Goal: Information Seeking & Learning: Check status

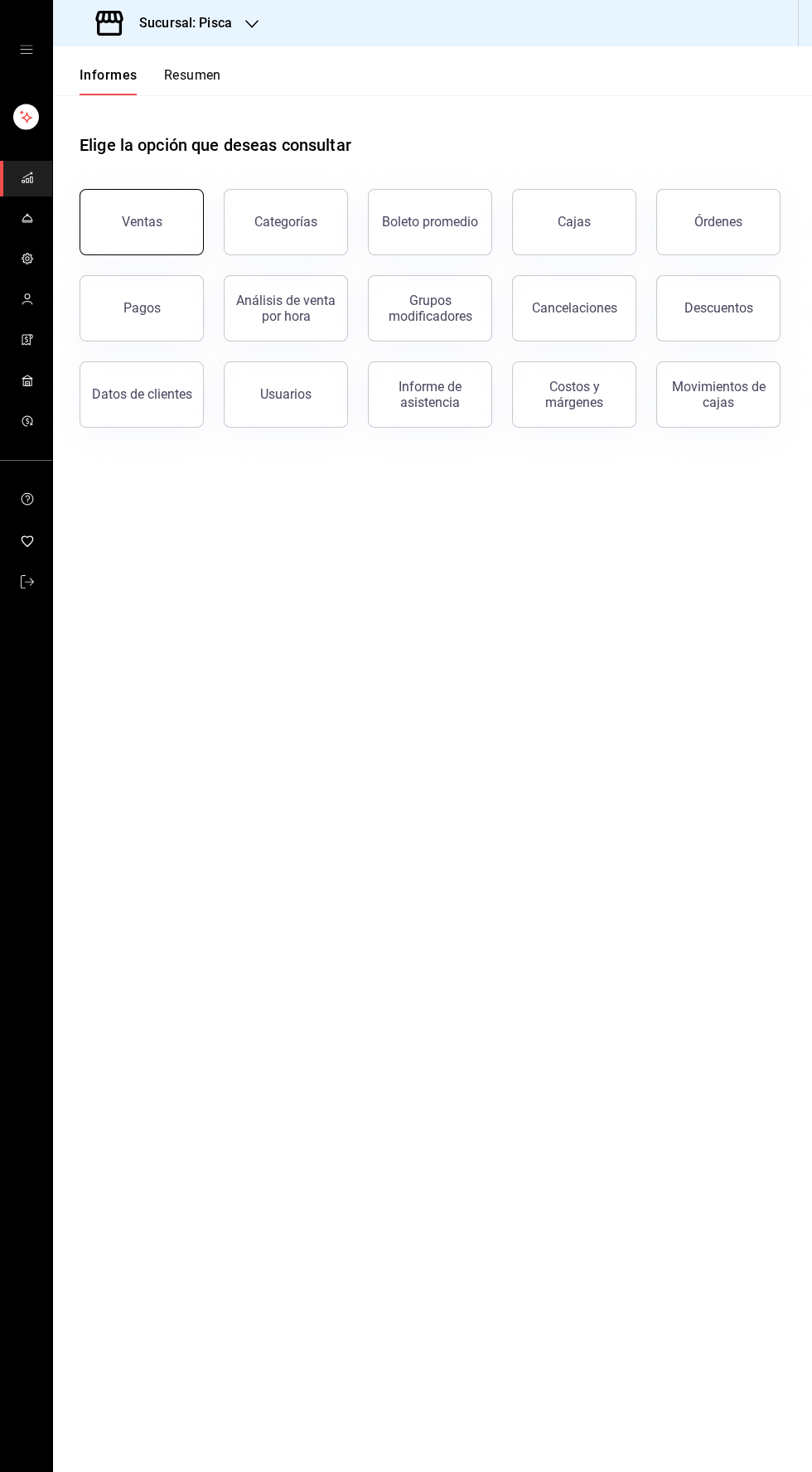
click at [138, 215] on font "Ventas" at bounding box center [142, 221] width 40 height 15
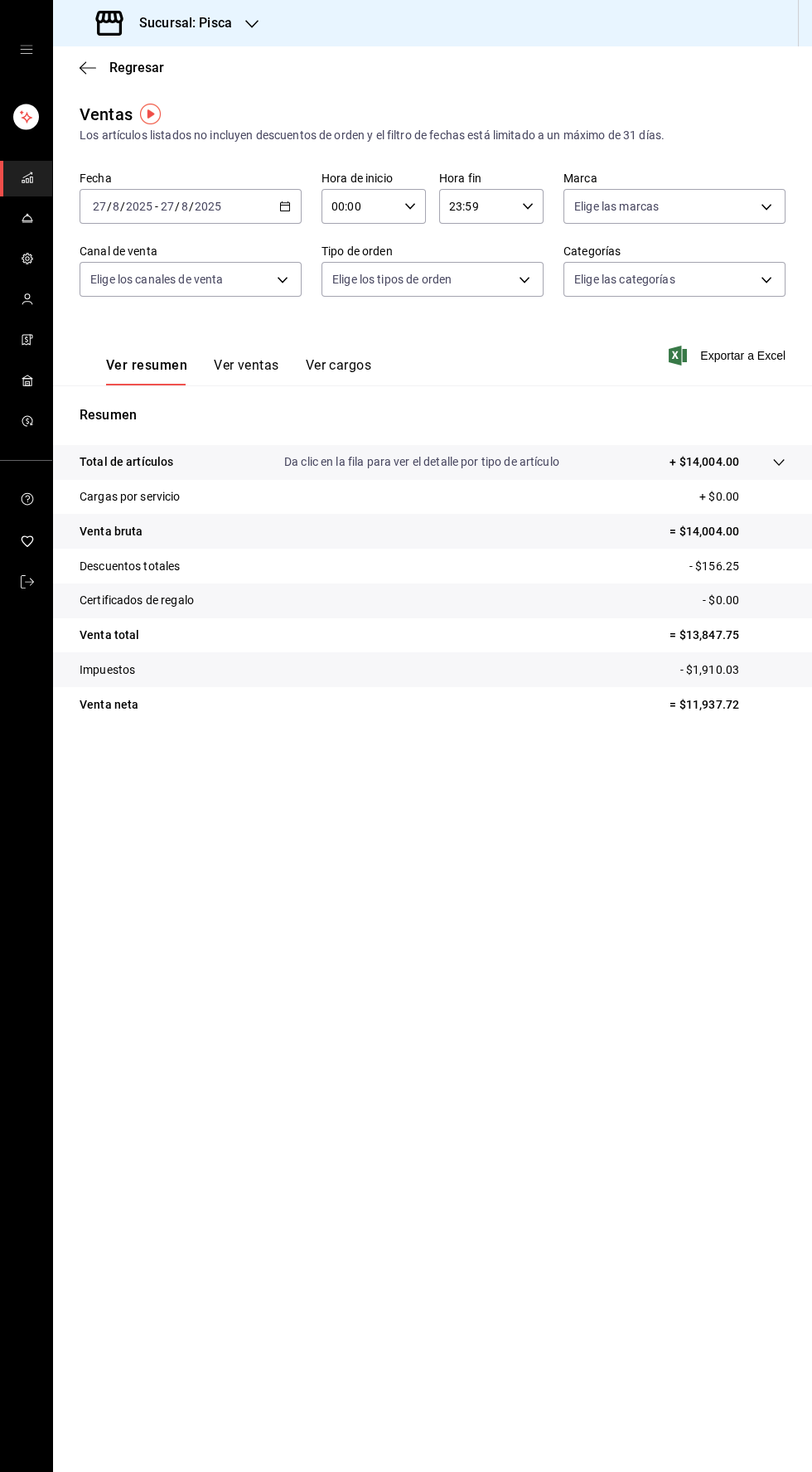
click at [234, 381] on button "Ver ventas" at bounding box center [246, 371] width 65 height 29
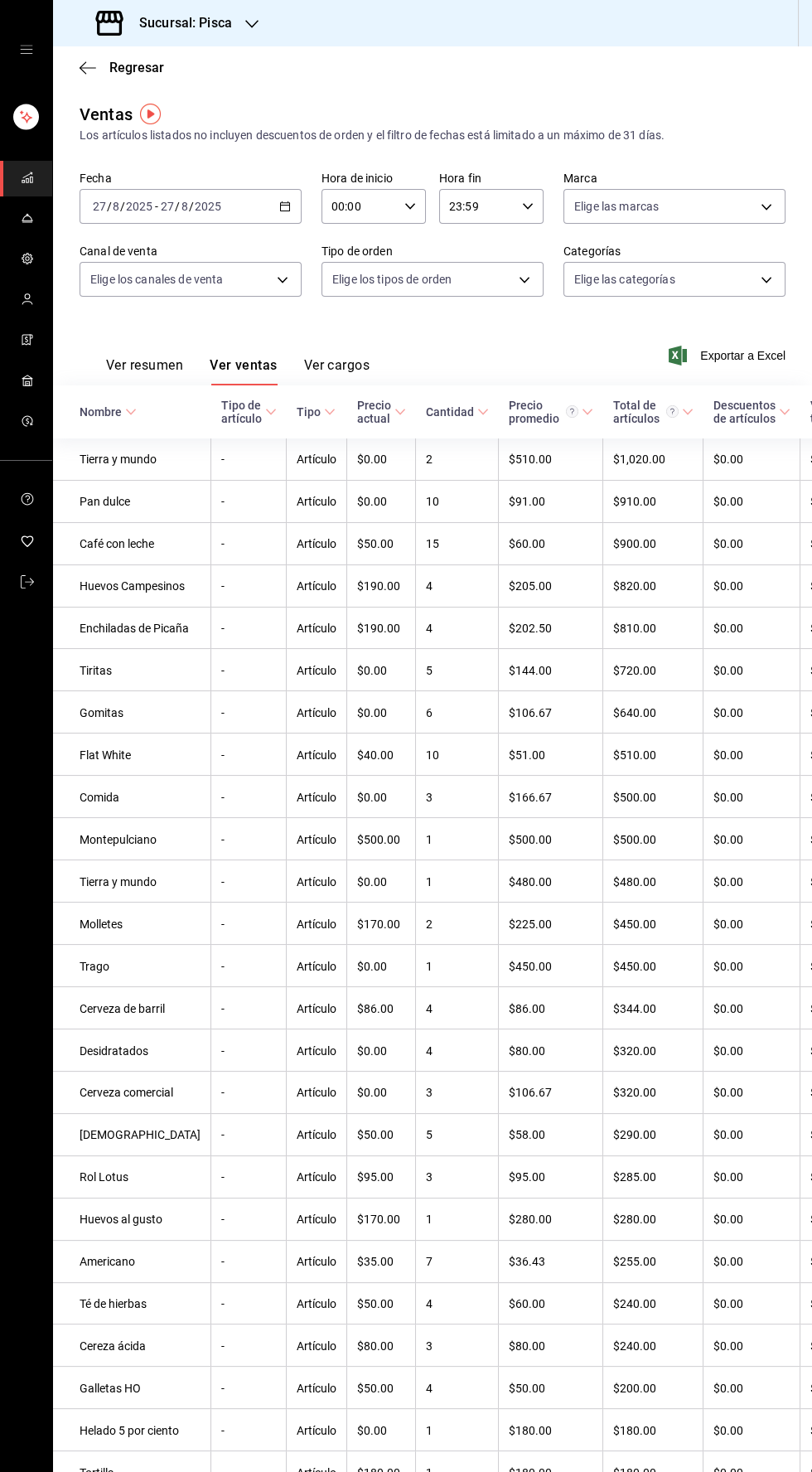
click at [343, 374] on button "Ver cargos" at bounding box center [337, 371] width 66 height 29
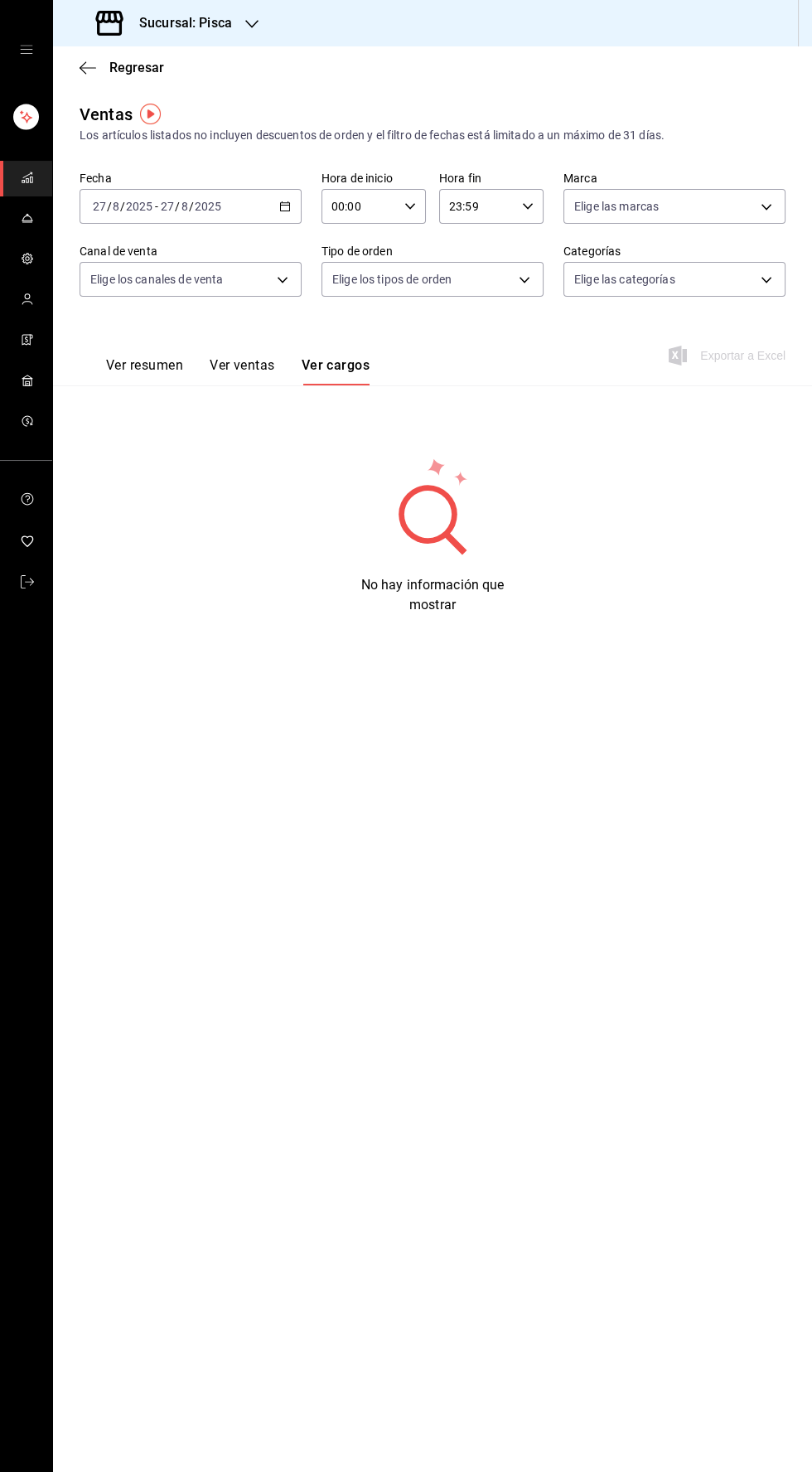
click at [265, 372] on font "Ver ventas" at bounding box center [242, 365] width 65 height 15
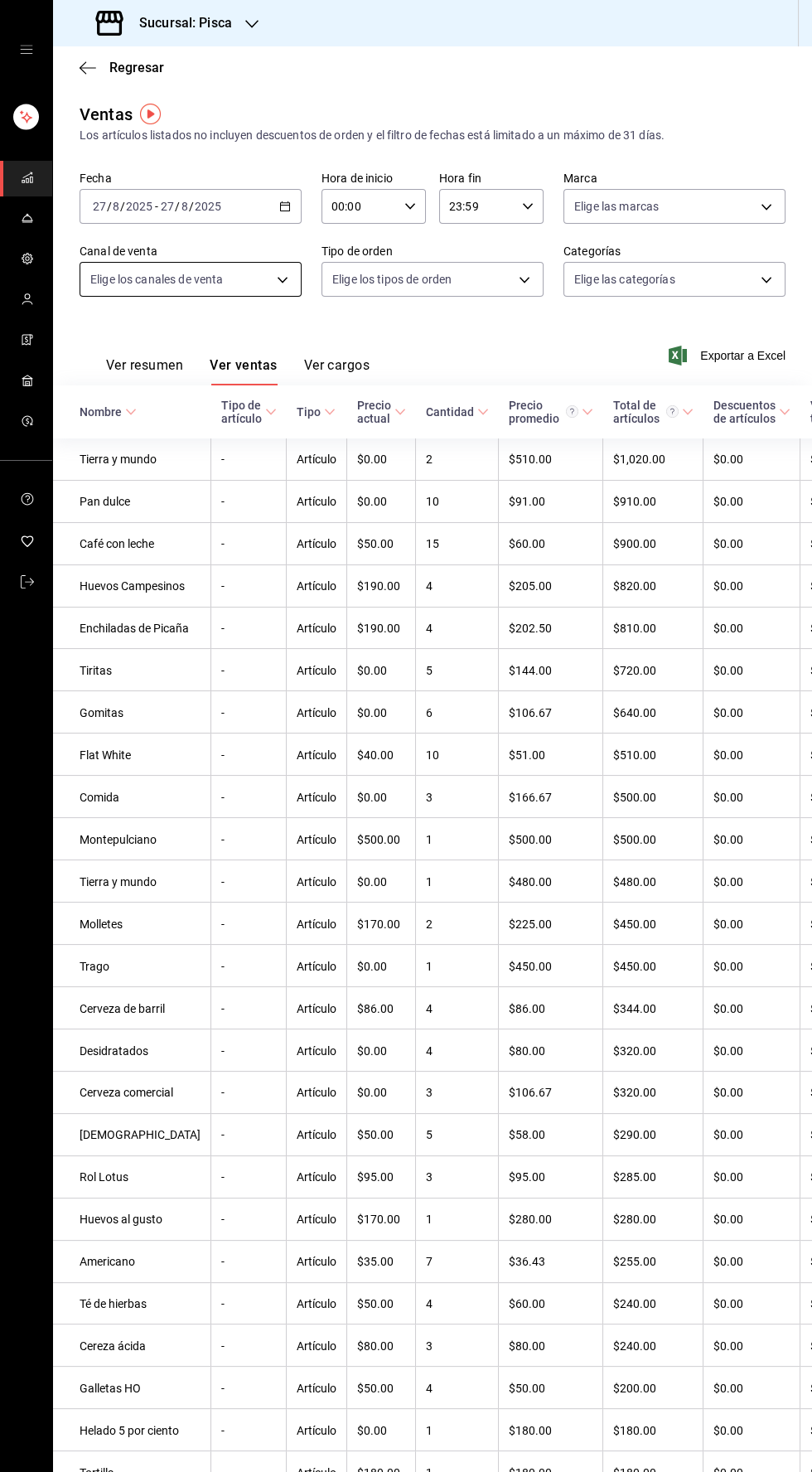
click at [261, 275] on body "Sucursal: Pisca Regresar Ventas Los artículos listados no incluyen descuentos d…" at bounding box center [406, 736] width 812 height 1472
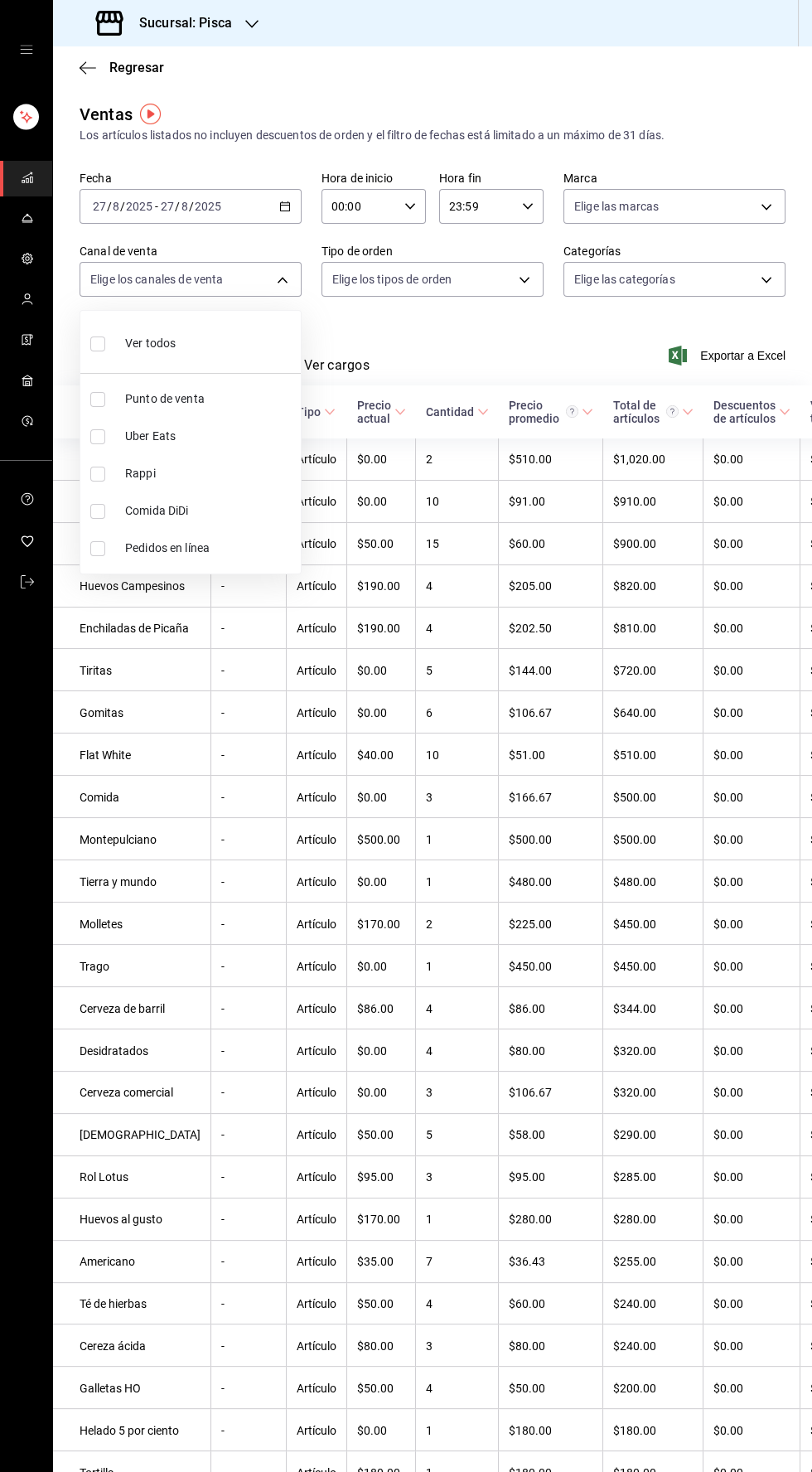
click at [99, 411] on li "Punto de venta" at bounding box center [191, 398] width 220 height 37
type input "PARROT"
checkbox input "true"
click at [464, 341] on div at bounding box center [406, 736] width 812 height 1472
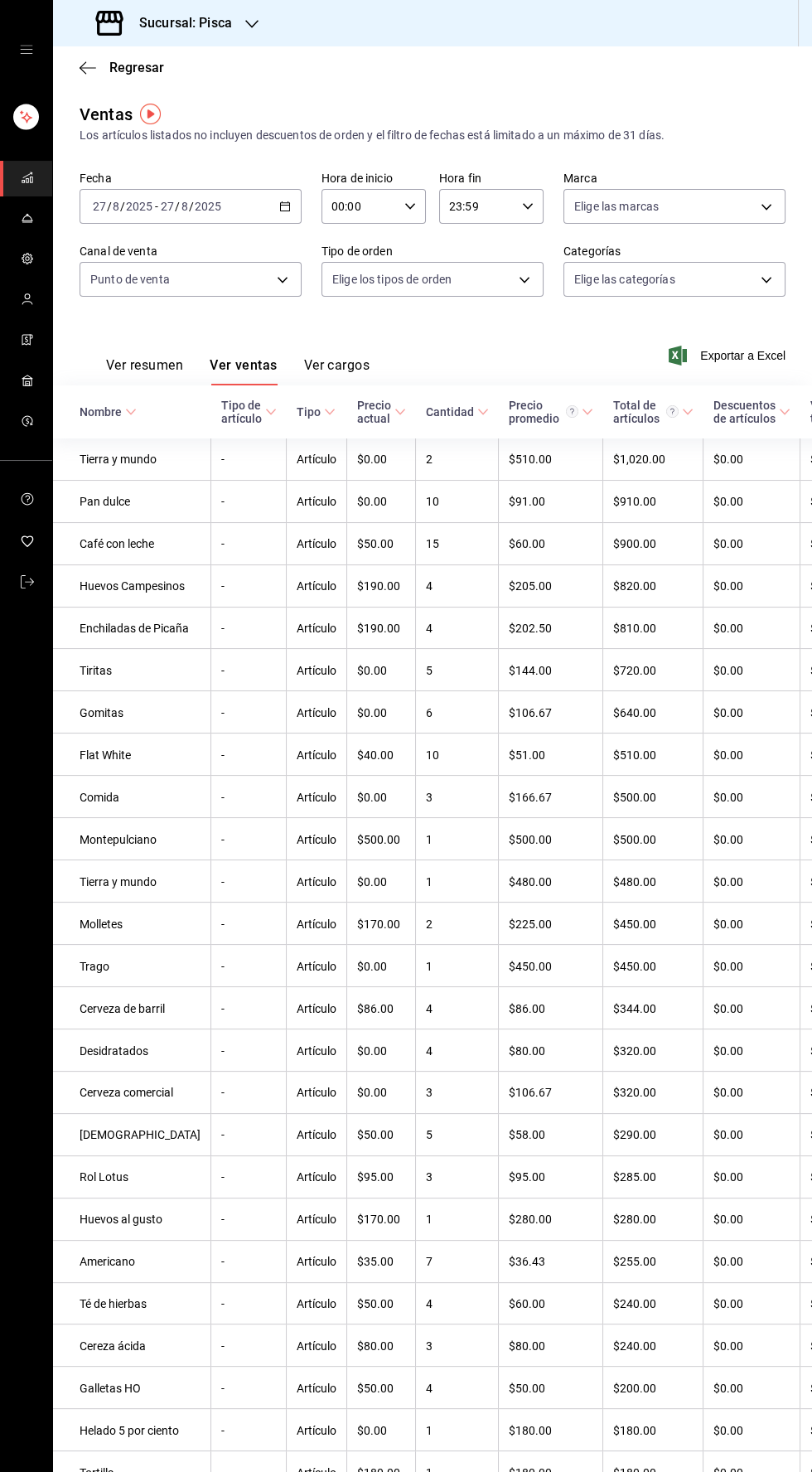
click at [284, 202] on \(Stroke\) "button" at bounding box center [284, 207] width 10 height 10
click at [100, 255] on font "Hoy" at bounding box center [104, 256] width 21 height 13
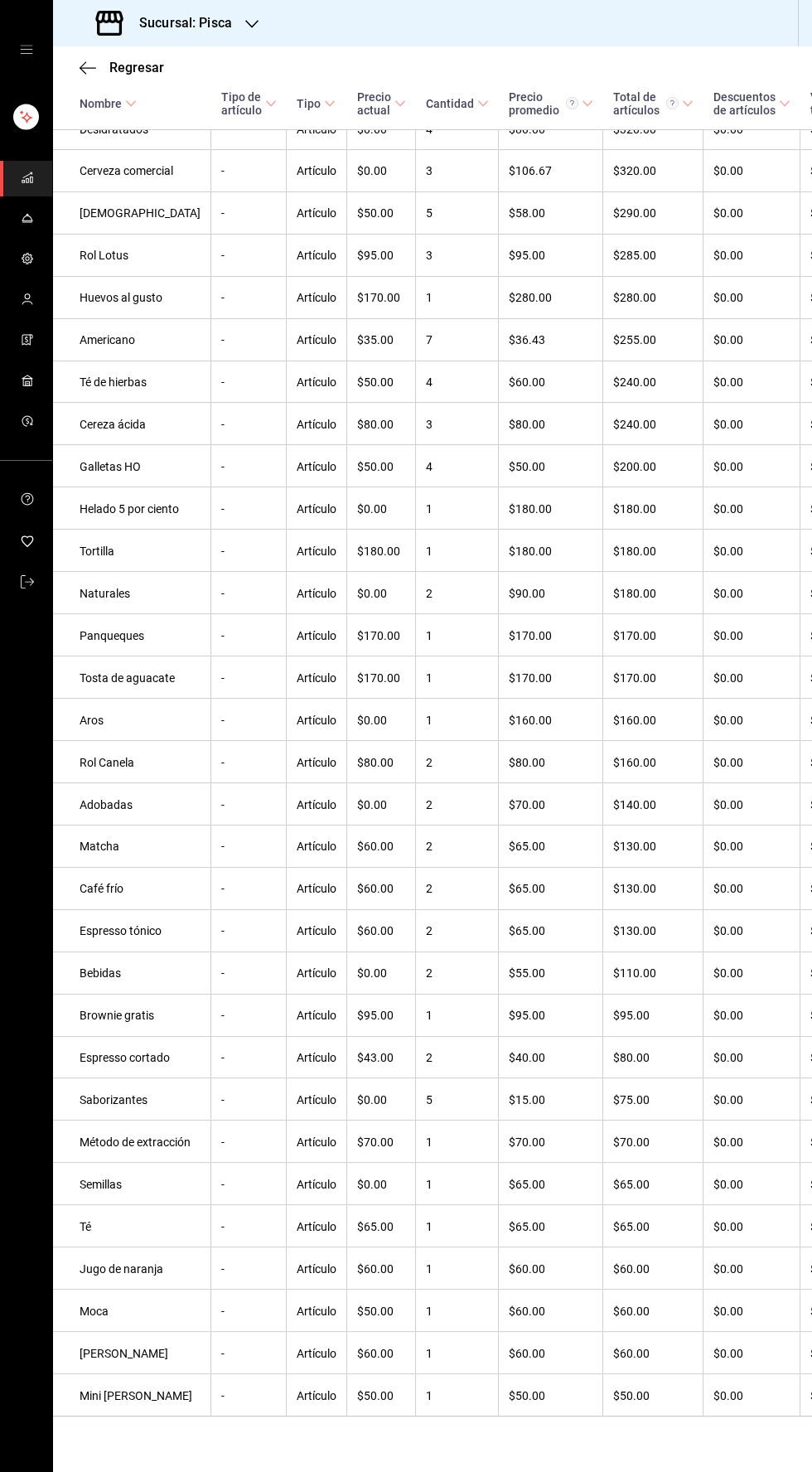
scroll to position [986, 0]
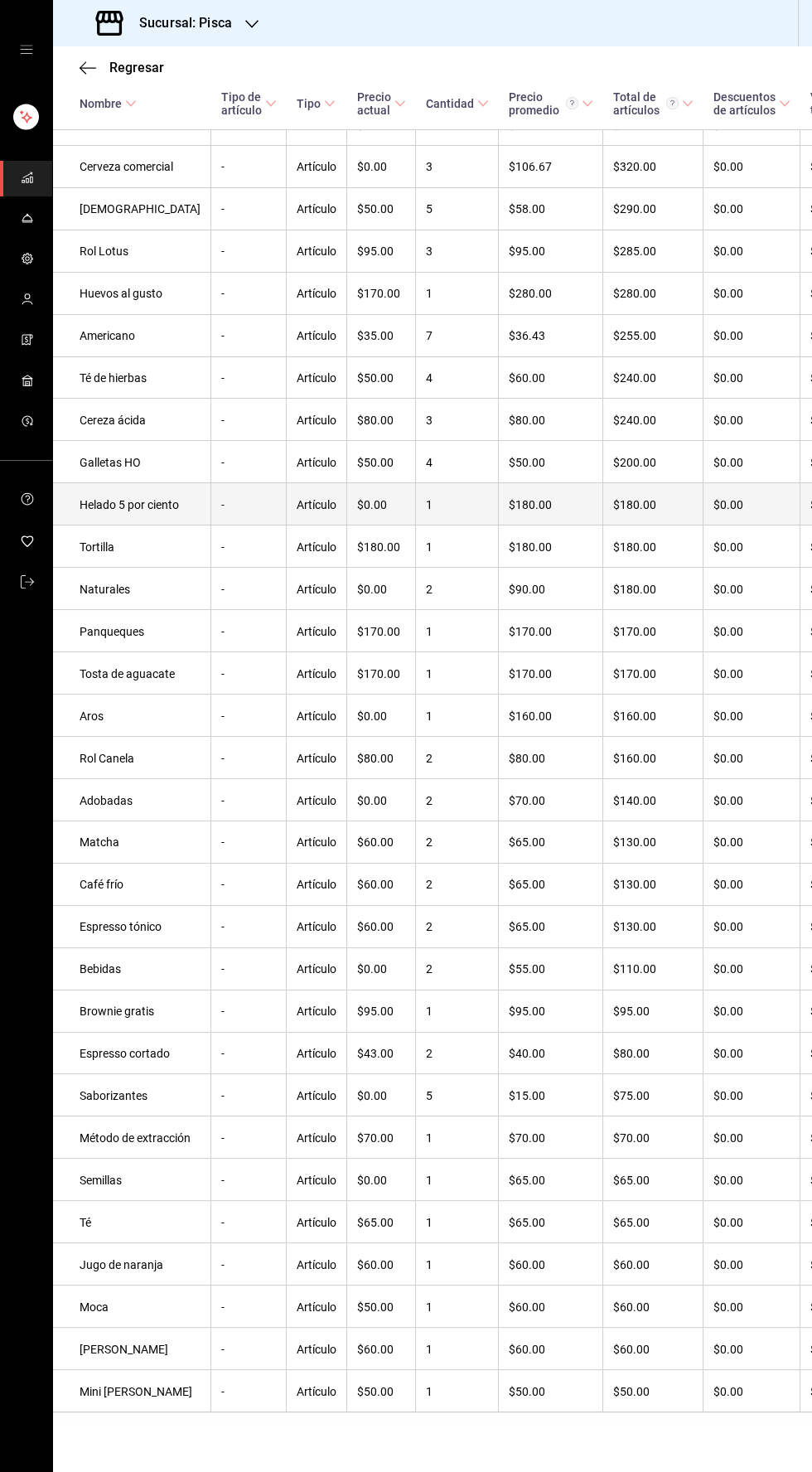
click at [136, 526] on td "Helado 5 por ciento" at bounding box center [131, 504] width 158 height 42
